Goal: Information Seeking & Learning: Find specific fact

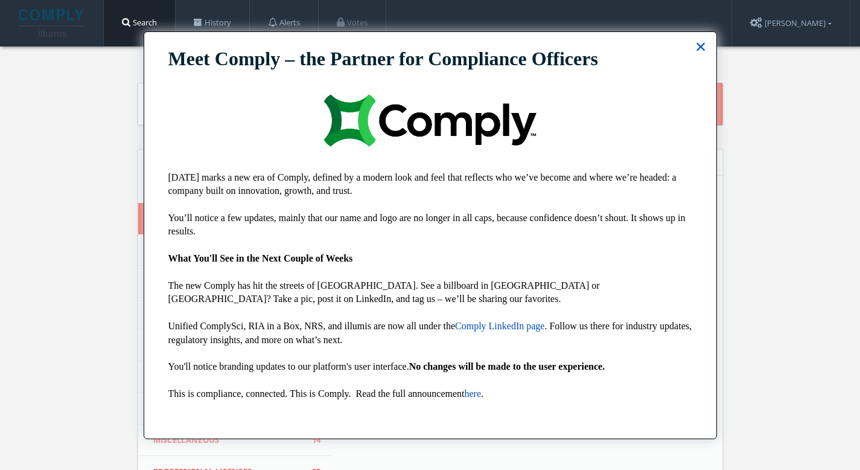
click at [704, 51] on button "×" at bounding box center [700, 46] width 11 height 19
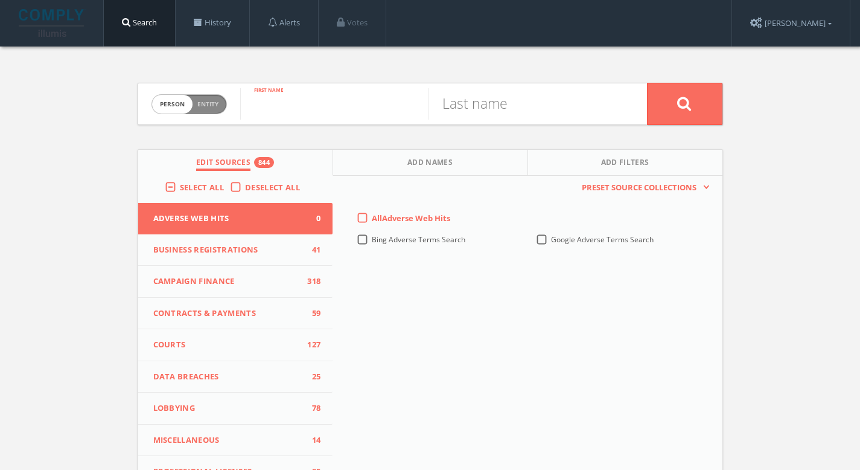
click at [270, 111] on input "text" at bounding box center [334, 103] width 188 height 31
click at [278, 94] on input "text" at bounding box center [334, 103] width 188 height 31
paste input "Home Depot"
drag, startPoint x: 277, startPoint y: 116, endPoint x: 249, endPoint y: 117, distance: 28.4
click at [249, 117] on input "Home Depot" at bounding box center [334, 103] width 188 height 31
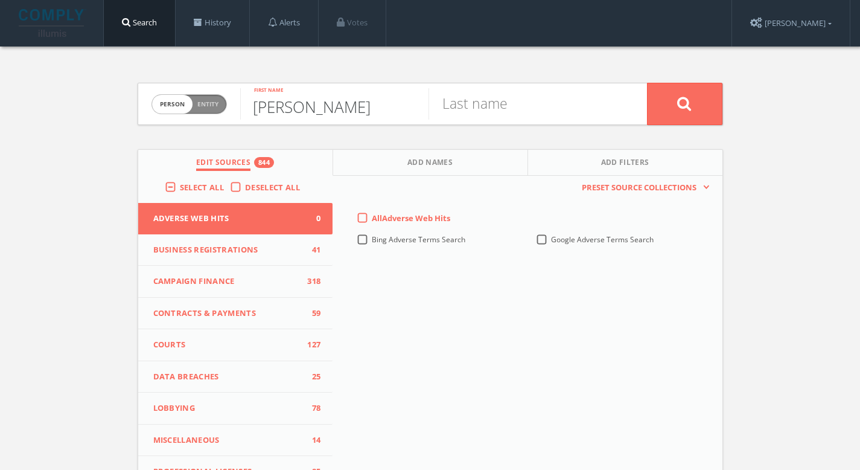
type input "[PERSON_NAME]"
click at [665, 109] on button at bounding box center [684, 104] width 75 height 42
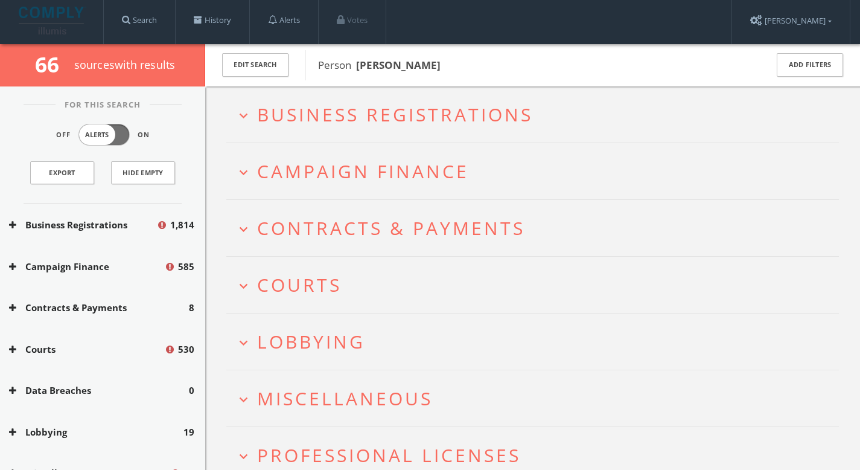
click at [321, 267] on h2 "expand_more Courts" at bounding box center [532, 285] width 613 height 56
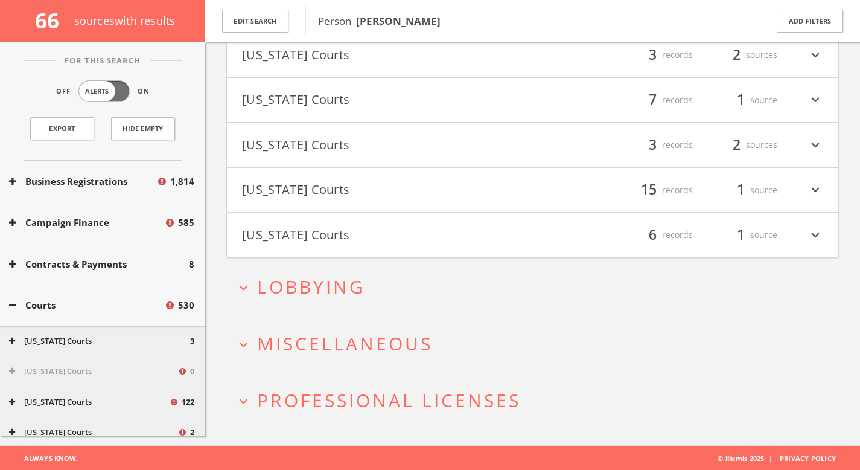
click at [344, 302] on h2 "expand_more Lobbying" at bounding box center [532, 286] width 613 height 56
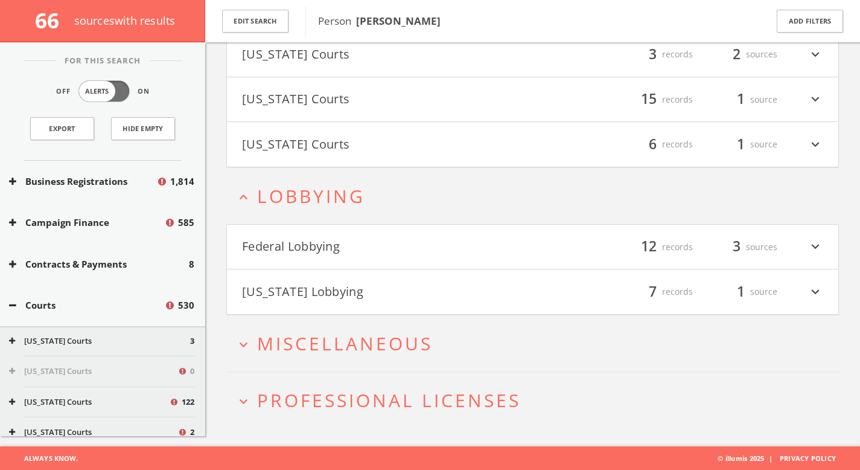
click at [372, 303] on h4 "[US_STATE] Lobbying filter_list 7 records 1 source expand_more" at bounding box center [532, 291] width 611 height 45
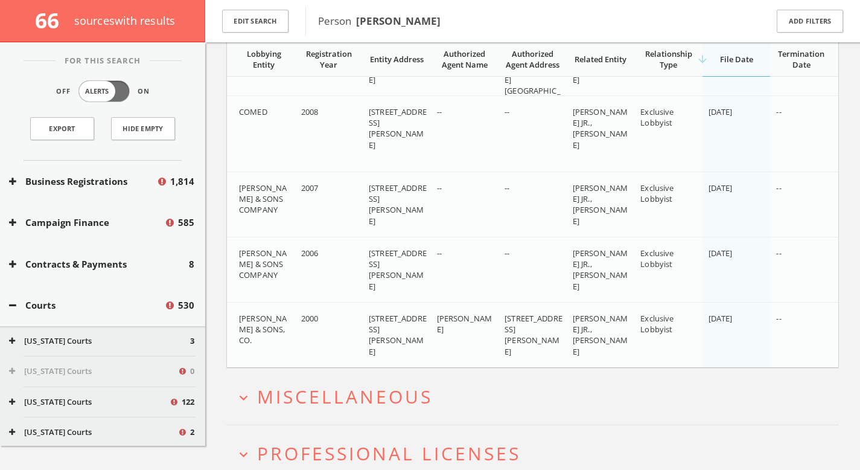
scroll to position [1534, 0]
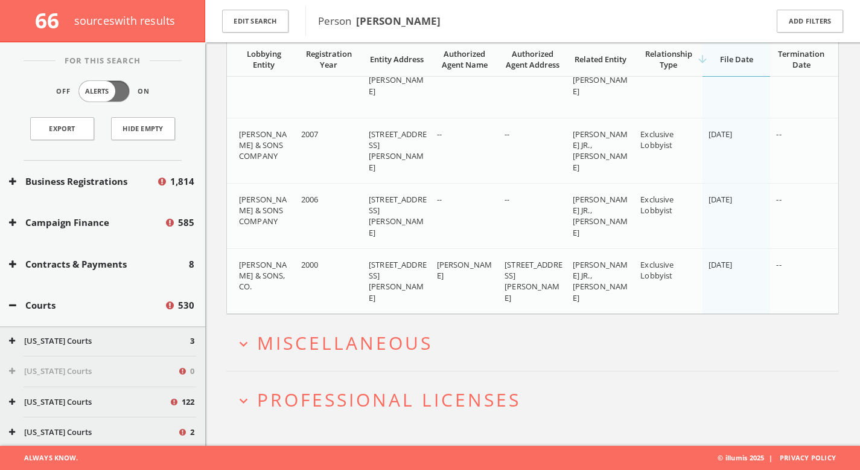
click at [383, 334] on span "Miscellaneous" at bounding box center [345, 342] width 176 height 25
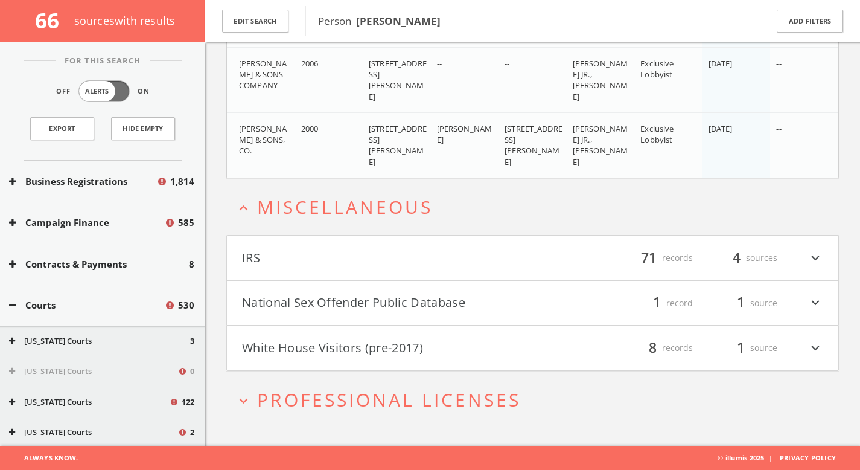
click at [404, 303] on button "National Sex Offender Public Database" at bounding box center [387, 303] width 291 height 21
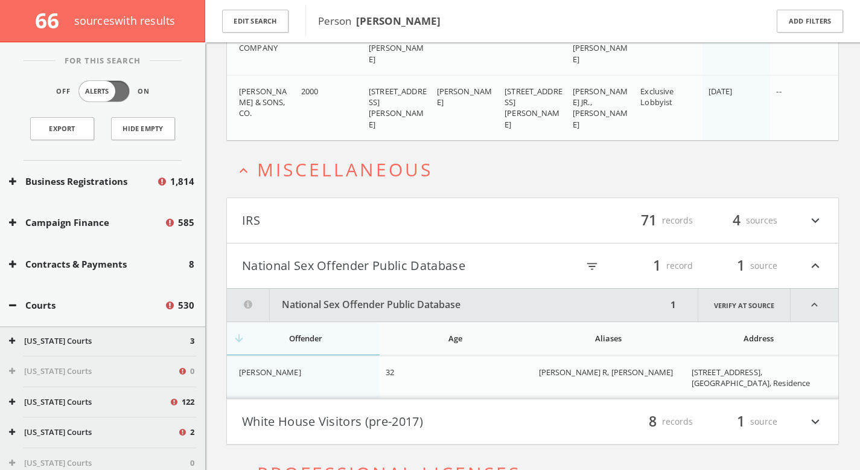
scroll to position [1780, 0]
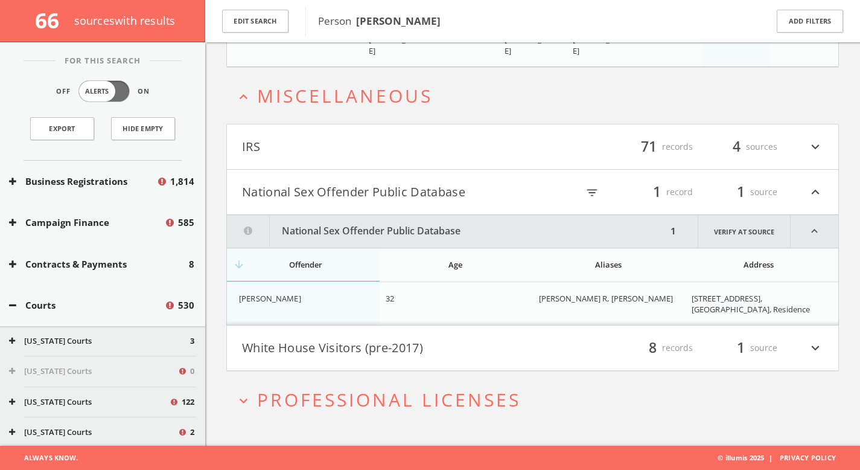
click at [293, 299] on span "[PERSON_NAME]" at bounding box center [270, 298] width 62 height 11
click at [674, 304] on div "[PERSON_NAME] R, [PERSON_NAME]" at bounding box center [610, 298] width 143 height 11
click at [461, 346] on button "White House Visitors (pre-2017)" at bounding box center [387, 347] width 291 height 21
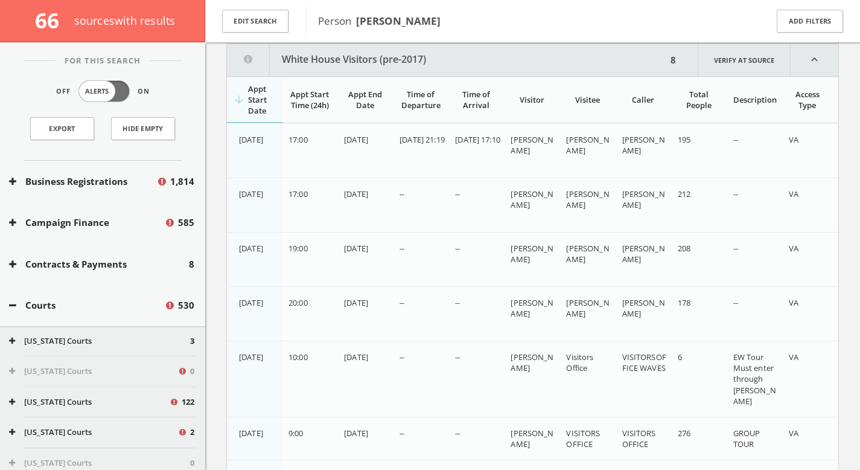
scroll to position [2108, 0]
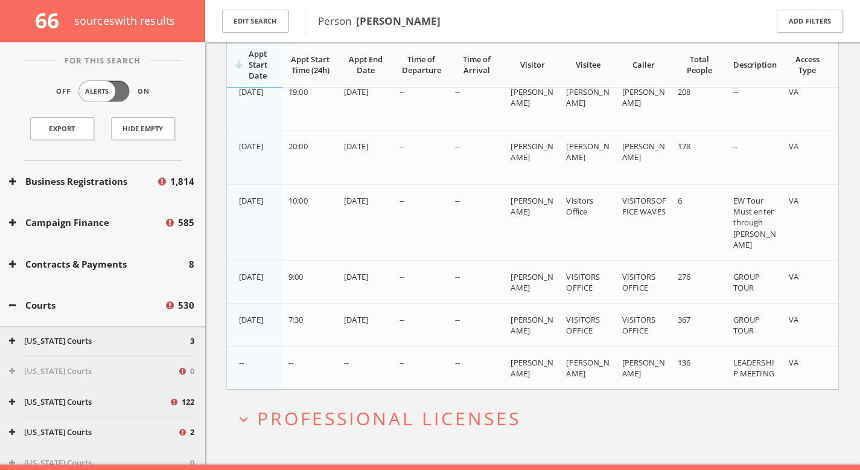
click at [460, 424] on span "Professional Licenses" at bounding box center [389, 418] width 264 height 25
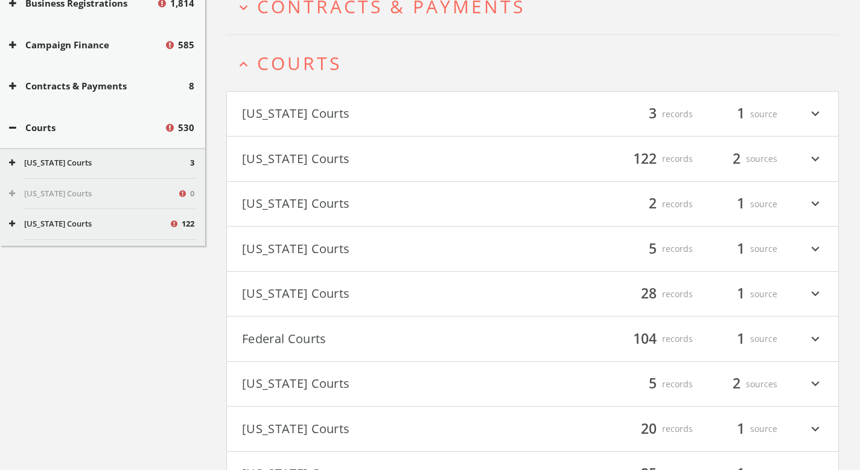
scroll to position [0, 0]
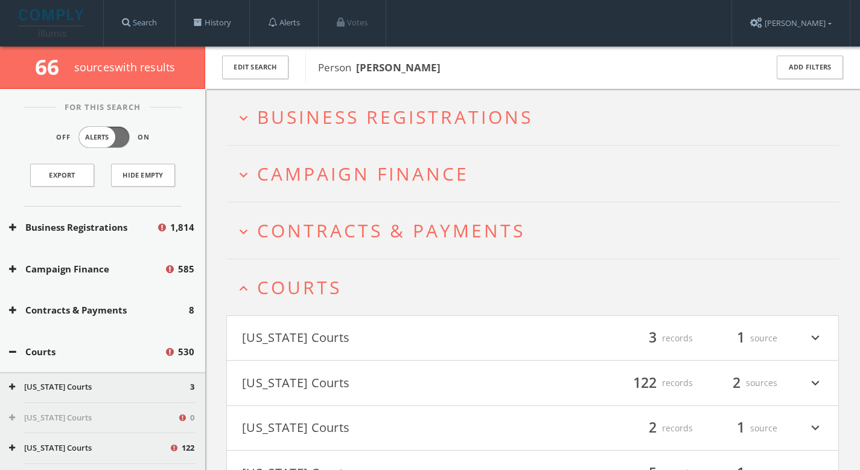
click at [356, 123] on span "Business Registrations" at bounding box center [395, 116] width 276 height 25
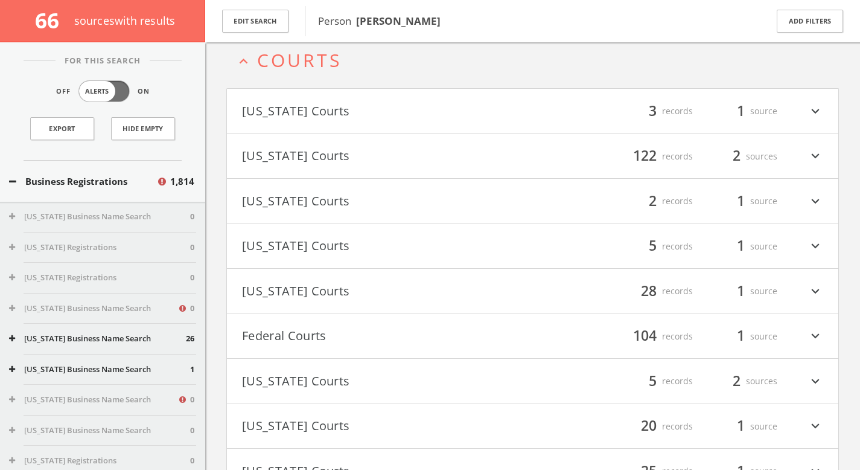
scroll to position [666, 0]
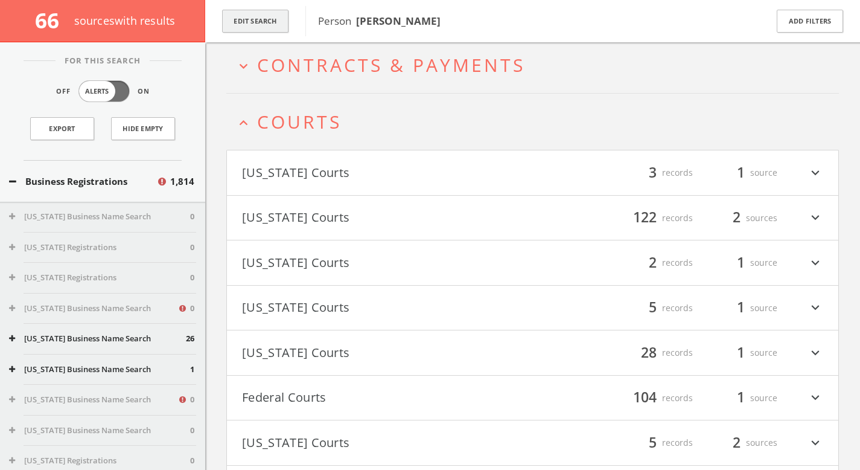
click at [263, 30] on button "Edit Search" at bounding box center [255, 22] width 66 height 24
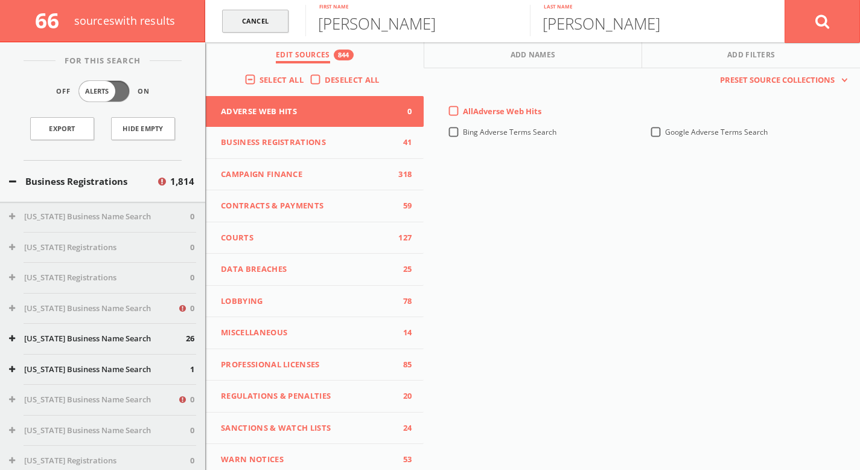
click at [288, 13] on link "Cancel" at bounding box center [255, 22] width 66 height 24
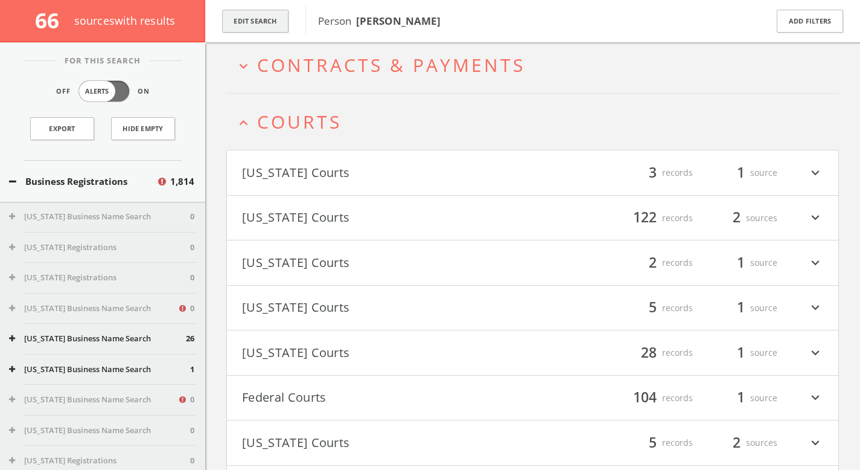
click at [263, 24] on button "Edit Search" at bounding box center [255, 22] width 66 height 24
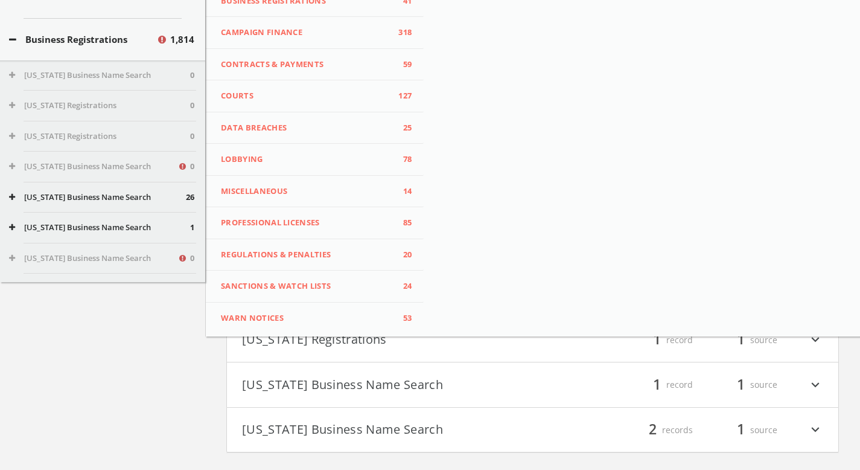
scroll to position [0, 0]
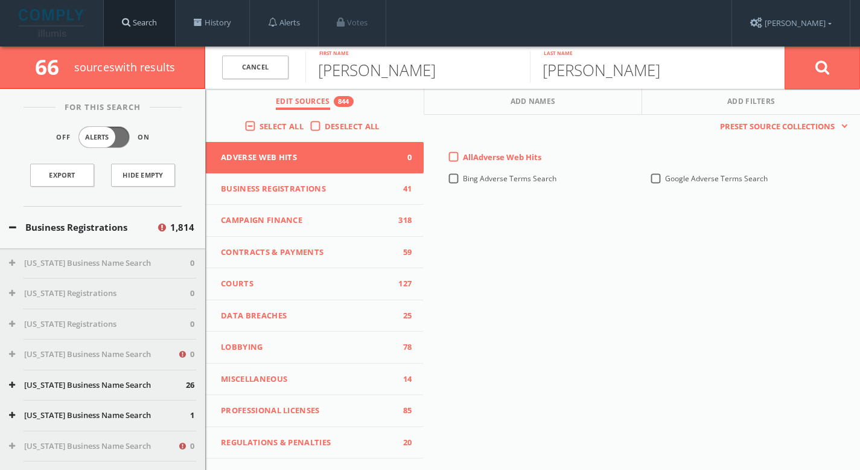
click at [139, 27] on link "Search" at bounding box center [139, 23] width 71 height 46
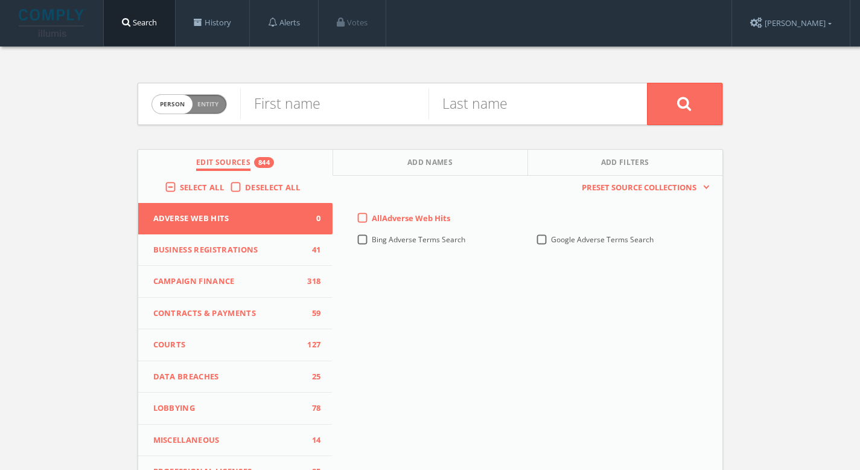
click at [231, 106] on form "Person Entity person First name Last name" at bounding box center [431, 104] width 586 height 42
click at [220, 105] on span "Person Entity" at bounding box center [189, 104] width 74 height 19
checkbox input "true"
click at [297, 106] on input "text" at bounding box center [443, 103] width 407 height 31
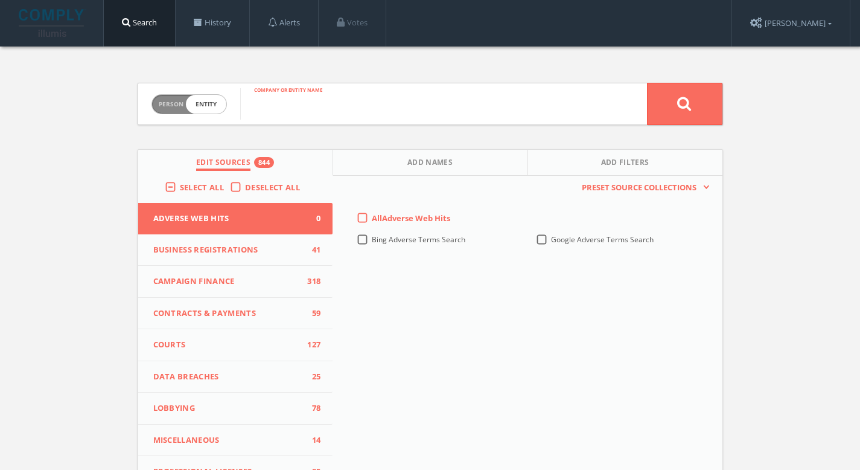
paste input "[PERSON_NAME], Inc"
type input "[PERSON_NAME]"
click at [670, 109] on button at bounding box center [684, 104] width 75 height 42
